Goal: Navigation & Orientation: Find specific page/section

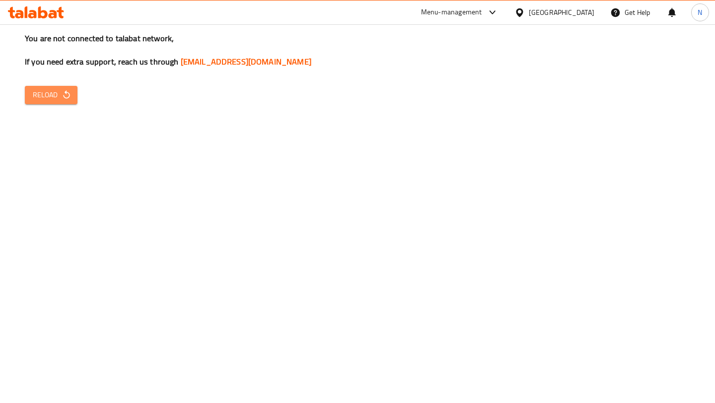
click at [48, 93] on span "Reload" at bounding box center [51, 95] width 37 height 12
click at [34, 14] on icon at bounding box center [32, 14] width 8 height 8
